Goal: Task Accomplishment & Management: Manage account settings

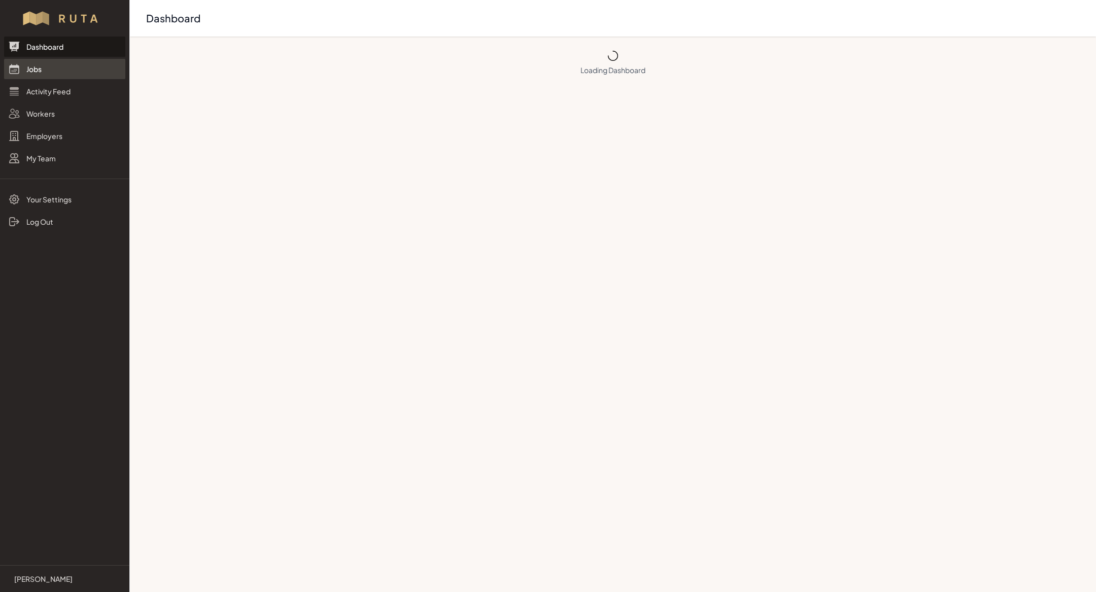
click at [56, 73] on link "Jobs" at bounding box center [64, 69] width 121 height 20
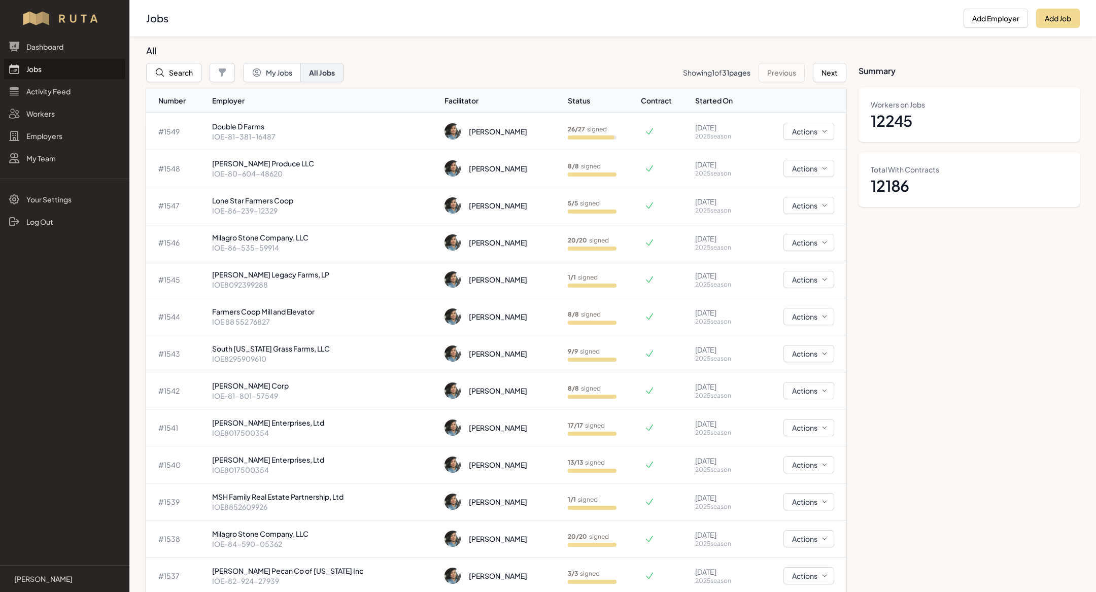
click at [53, 71] on link "Jobs" at bounding box center [64, 69] width 121 height 20
click at [445, 143] on td "[PERSON_NAME]" at bounding box center [501, 131] width 123 height 37
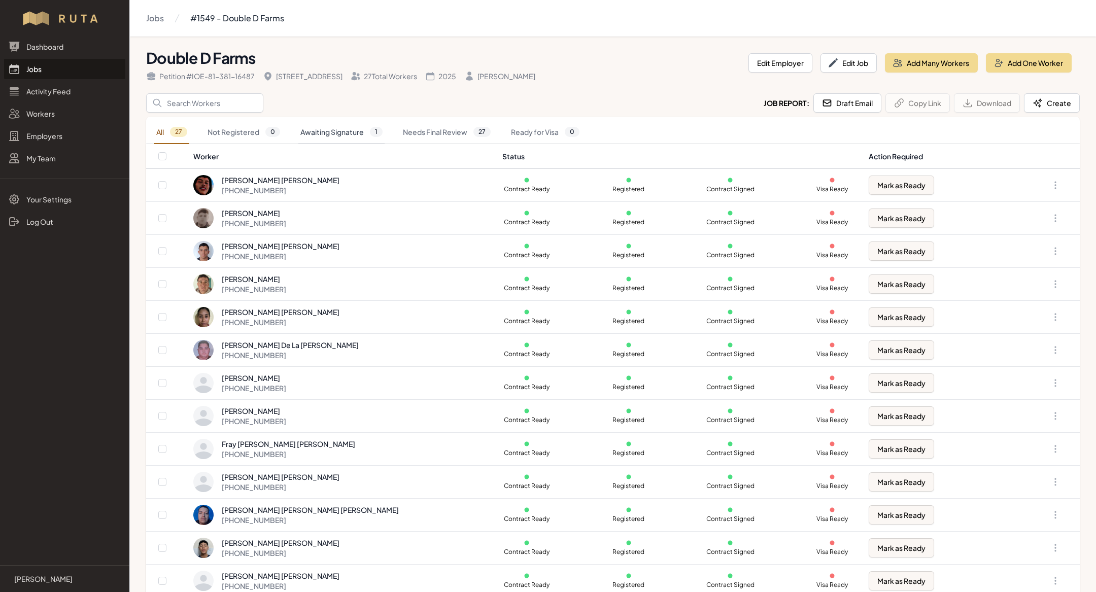
click at [332, 130] on link "Awaiting Signature 1" at bounding box center [341, 132] width 86 height 23
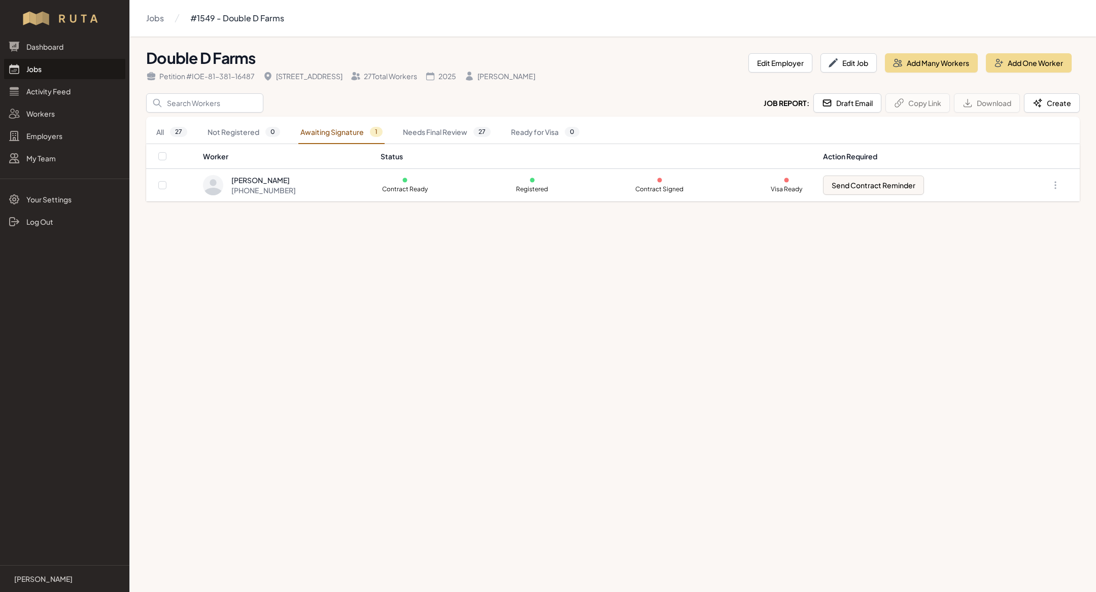
click at [47, 58] on div "Dashboard Jobs Activity Feed Workers Employers My Team" at bounding box center [64, 103] width 129 height 132
click at [49, 73] on link "Jobs" at bounding box center [64, 69] width 121 height 20
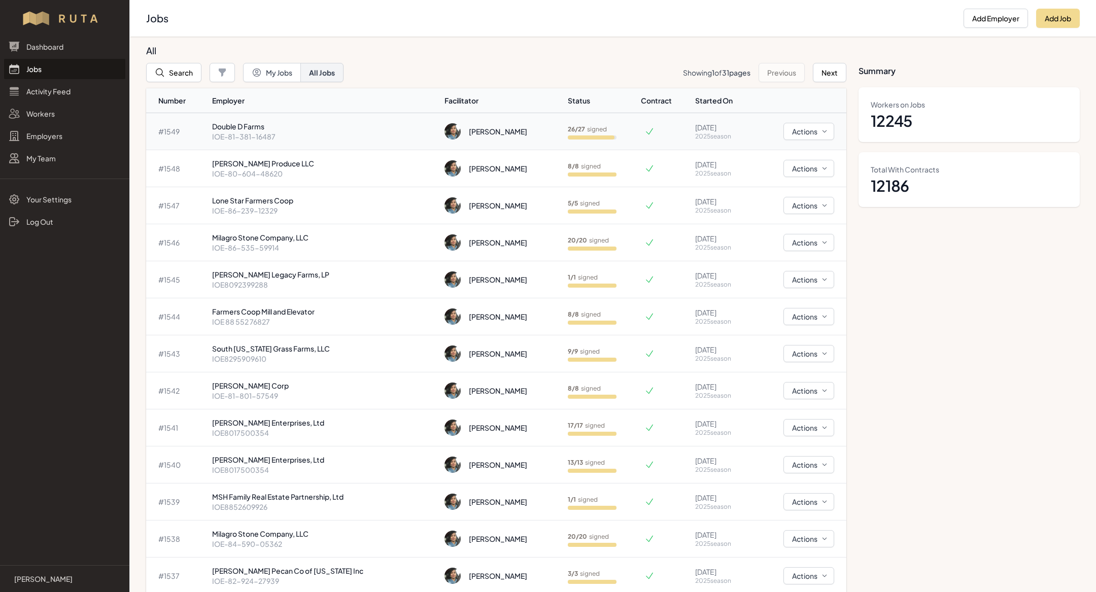
click at [352, 136] on p "IOE-81-381-16487" at bounding box center [324, 136] width 225 height 10
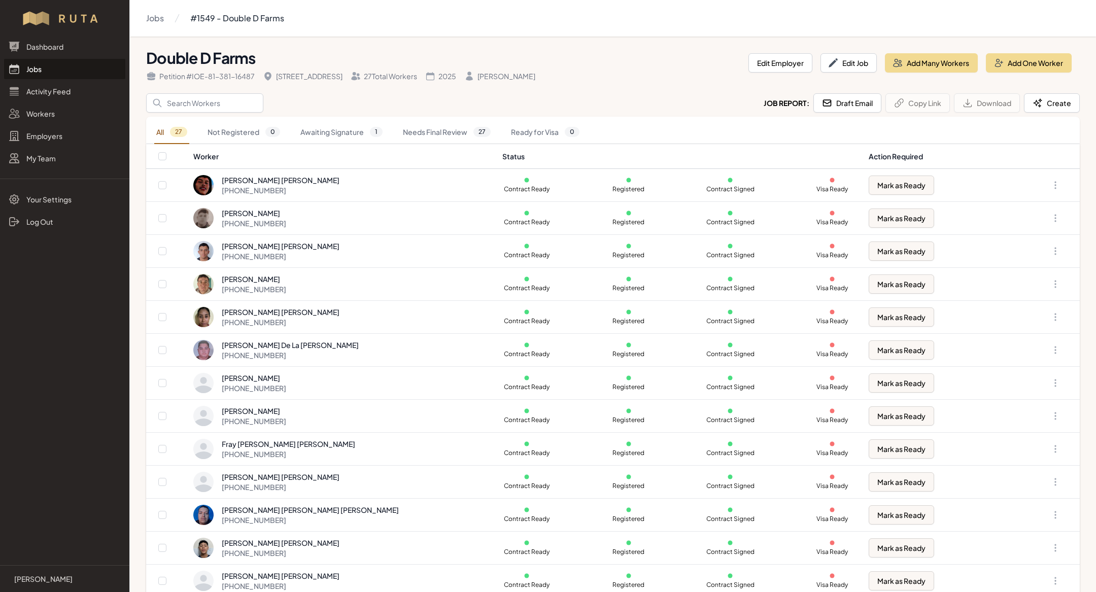
click at [47, 67] on link "Jobs" at bounding box center [64, 69] width 121 height 20
